Goal: Check status: Check status

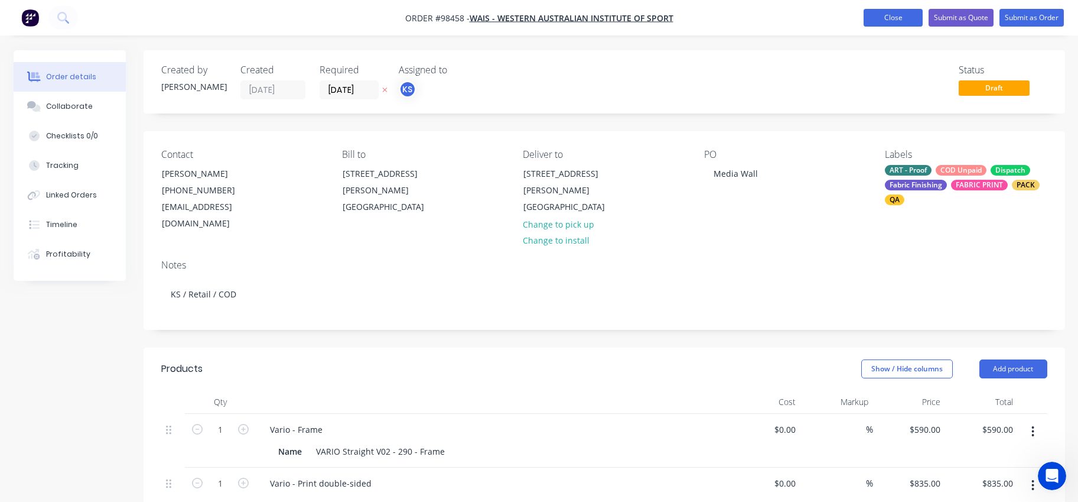
click at [886, 17] on button "Close" at bounding box center [893, 18] width 59 height 18
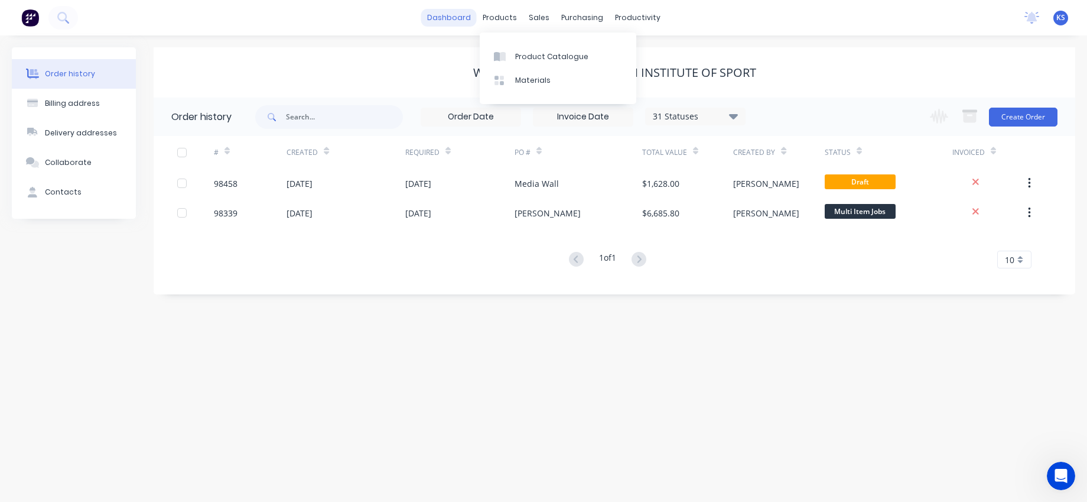
click at [466, 19] on link "dashboard" at bounding box center [449, 18] width 56 height 18
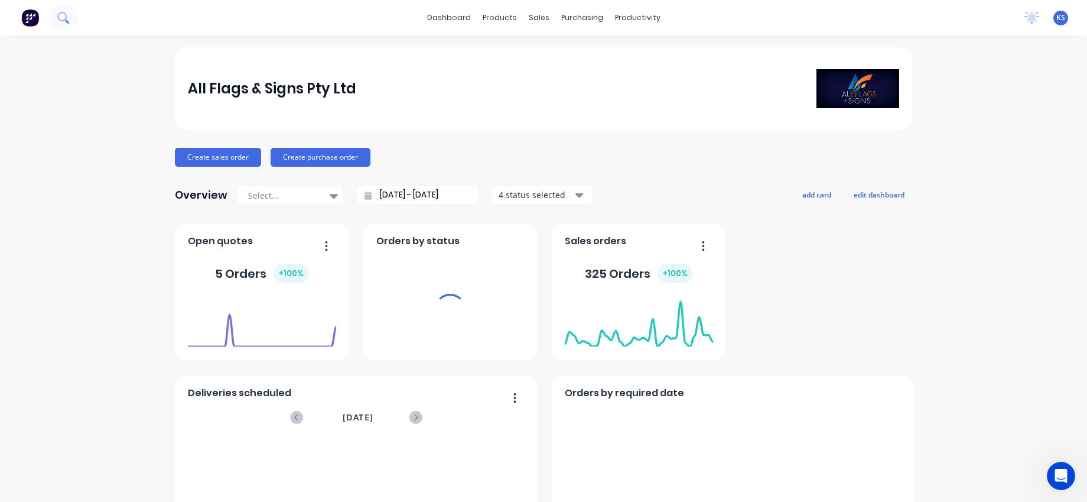
click at [70, 14] on button at bounding box center [63, 18] width 30 height 24
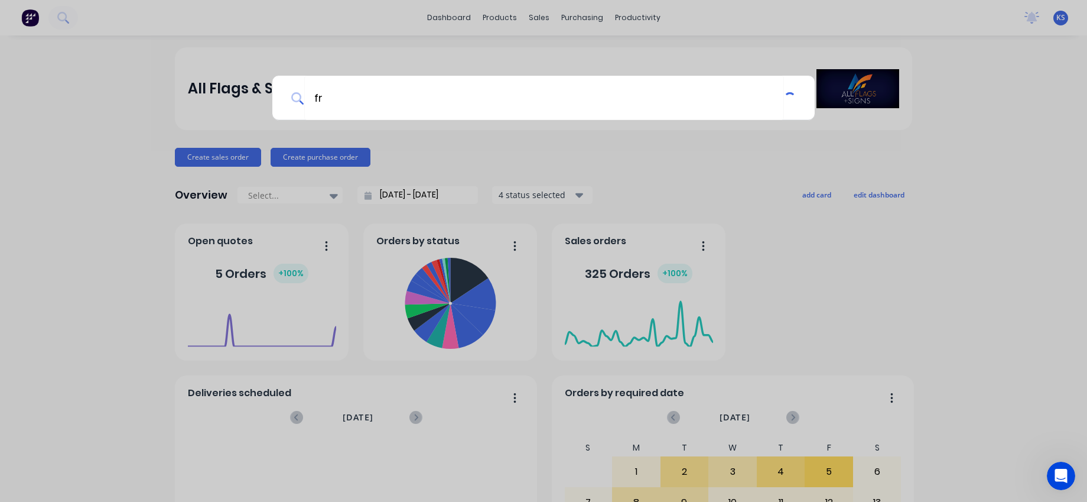
type input "f"
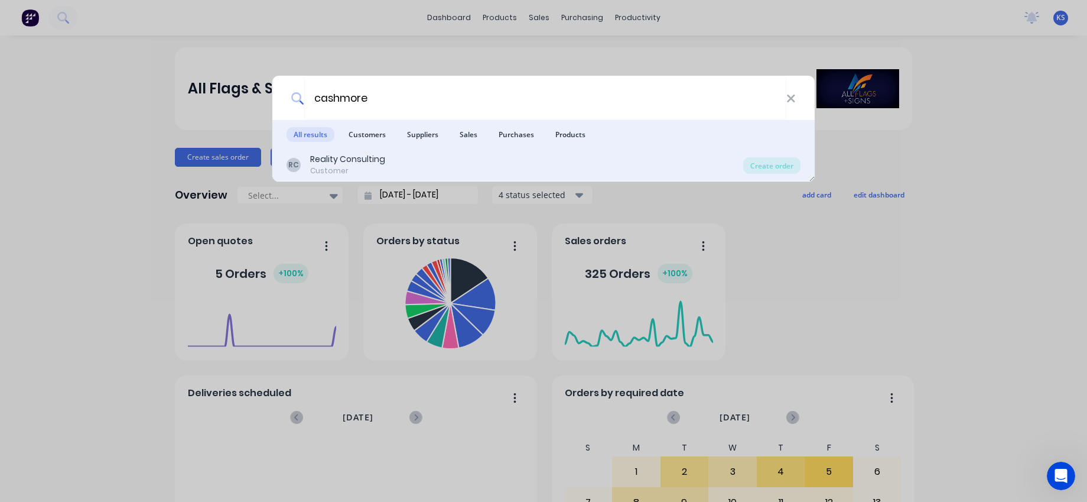
type input "cashmore"
click at [332, 162] on div "Reality Consulting" at bounding box center [347, 159] width 75 height 12
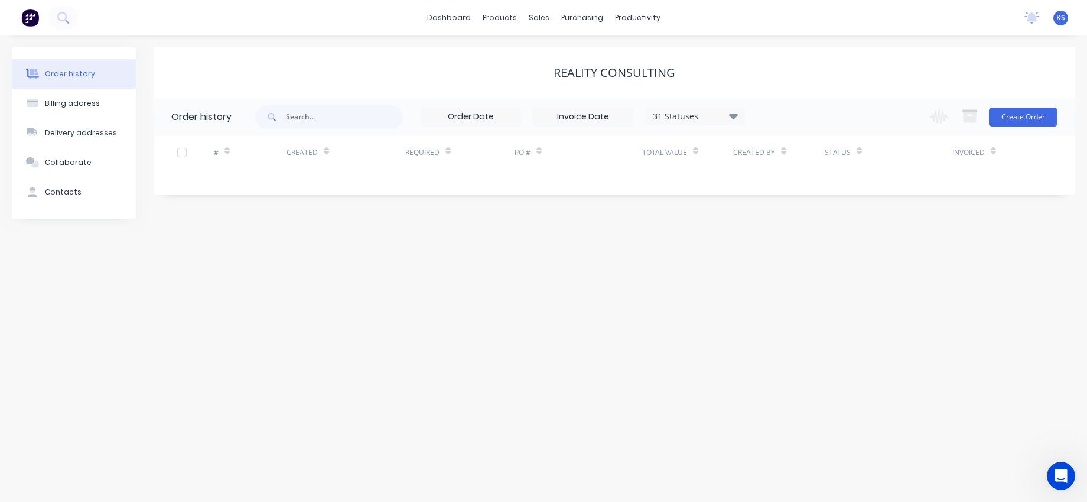
click at [738, 118] on icon at bounding box center [733, 116] width 9 height 14
click at [793, 252] on label at bounding box center [793, 252] width 0 height 0
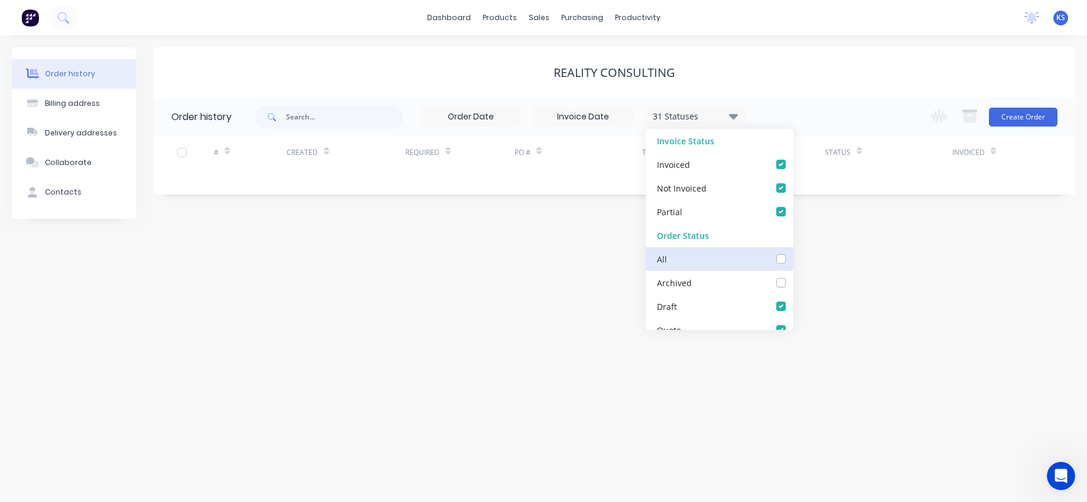
click at [793, 262] on input "checkbox" at bounding box center [797, 257] width 9 height 11
checkbox input "true"
click at [481, 268] on div "Order history Billing address Delivery addresses Collaborate Contacts Reality C…" at bounding box center [543, 268] width 1087 height 466
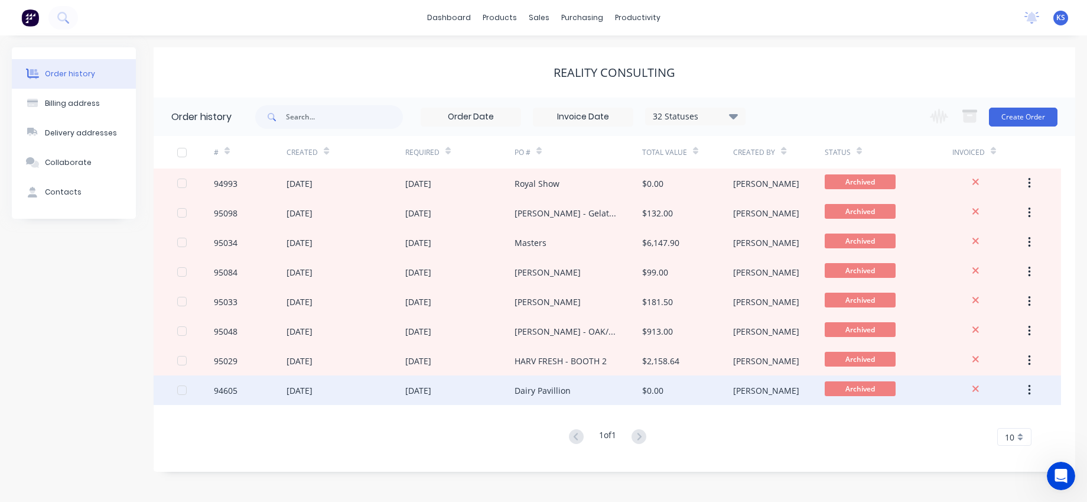
click at [291, 389] on div "[DATE]" at bounding box center [300, 390] width 26 height 12
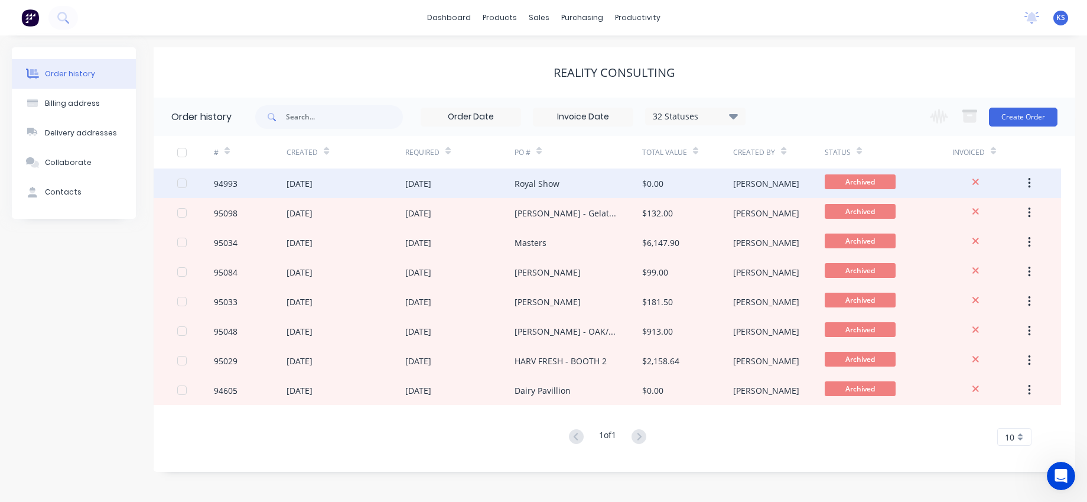
click at [306, 179] on div "[DATE]" at bounding box center [300, 183] width 26 height 12
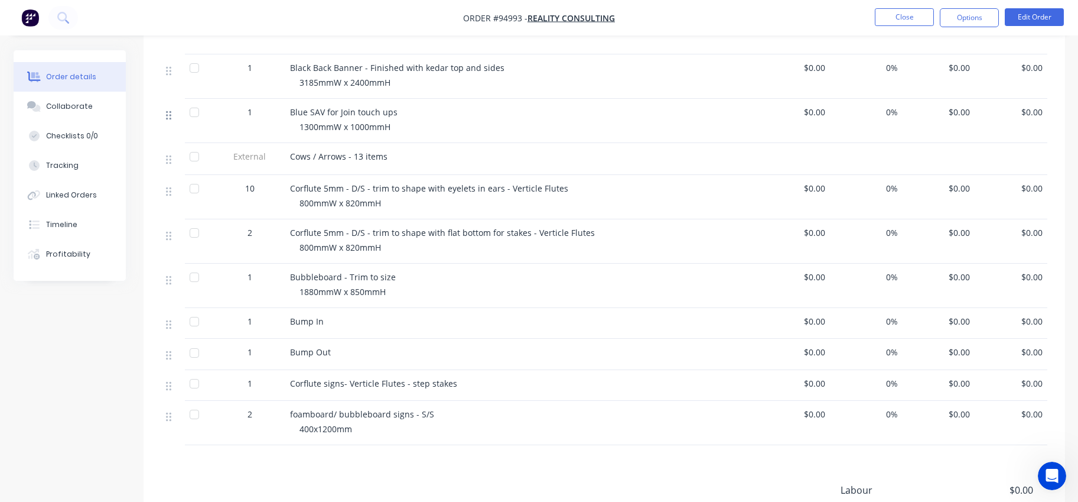
scroll to position [1477, 0]
